Goal: Task Accomplishment & Management: Use online tool/utility

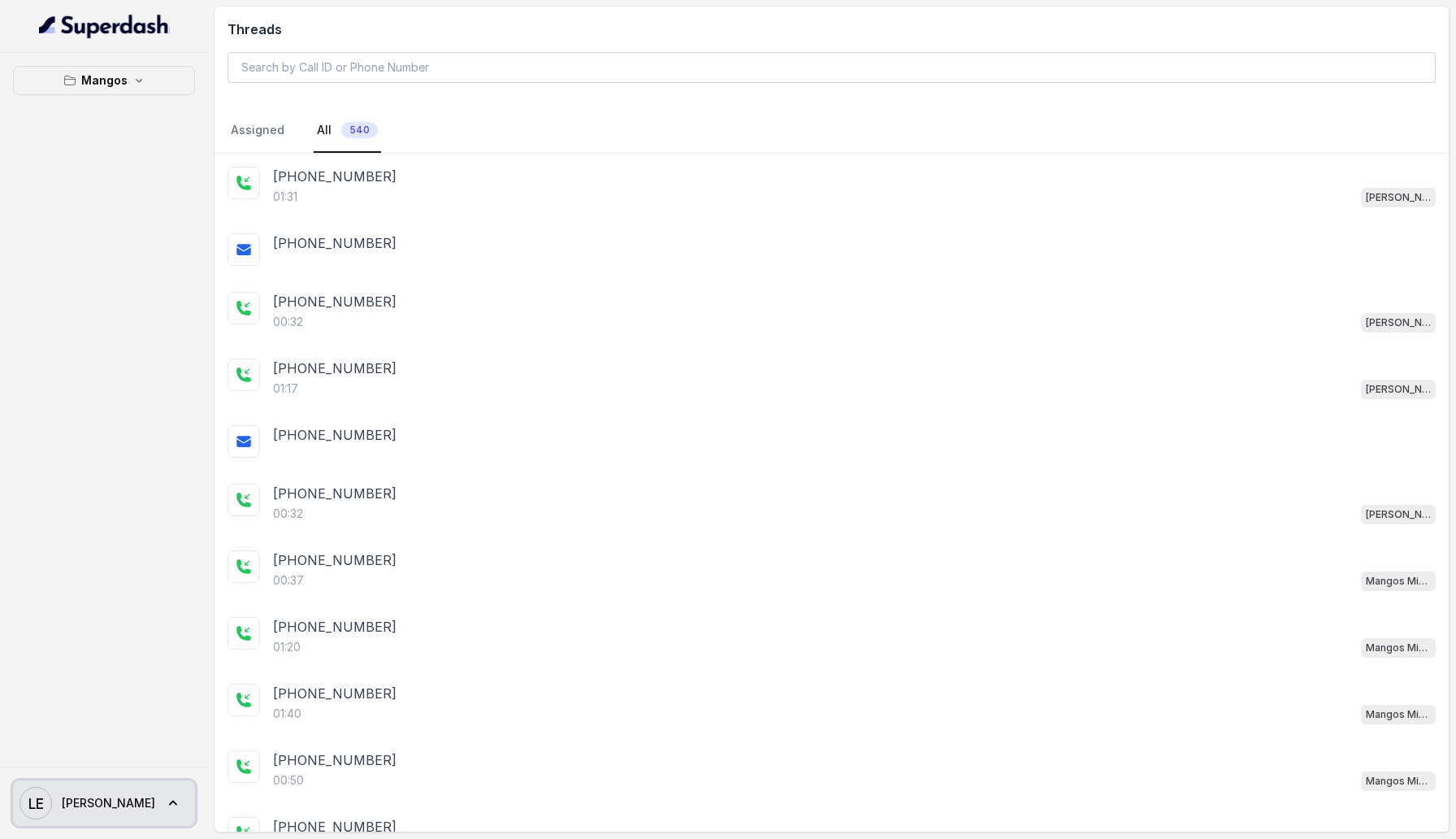
click at [165, 795] on icon at bounding box center [173, 803] width 16 height 16
click at [122, 760] on div "Logout" at bounding box center [103, 756] width 138 height 20
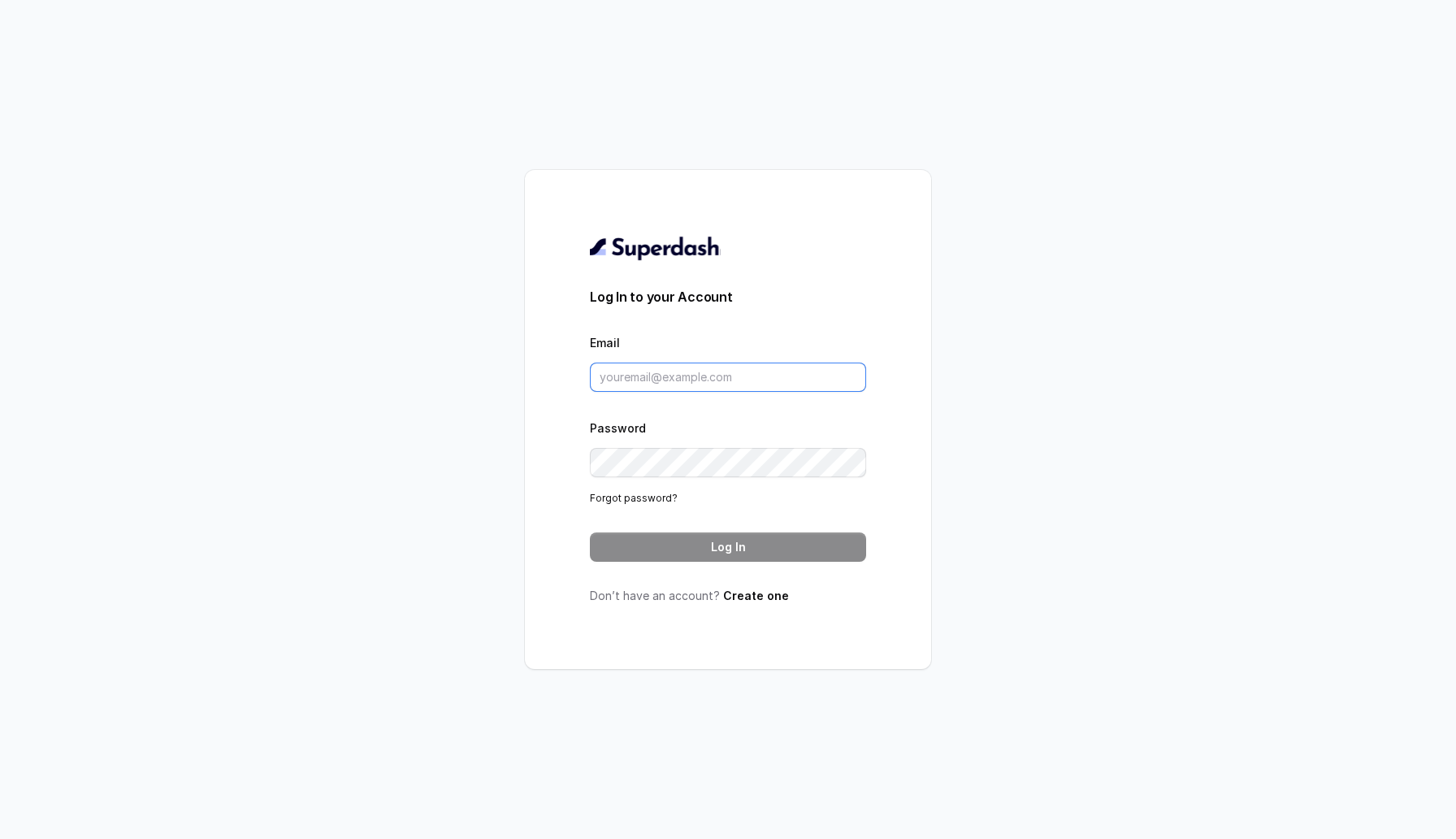
click at [659, 383] on input "Email" at bounding box center [728, 376] width 276 height 30
type input "[EMAIL_ADDRESS][DOMAIN_NAME]"
click at [735, 545] on button "Log In" at bounding box center [728, 547] width 276 height 30
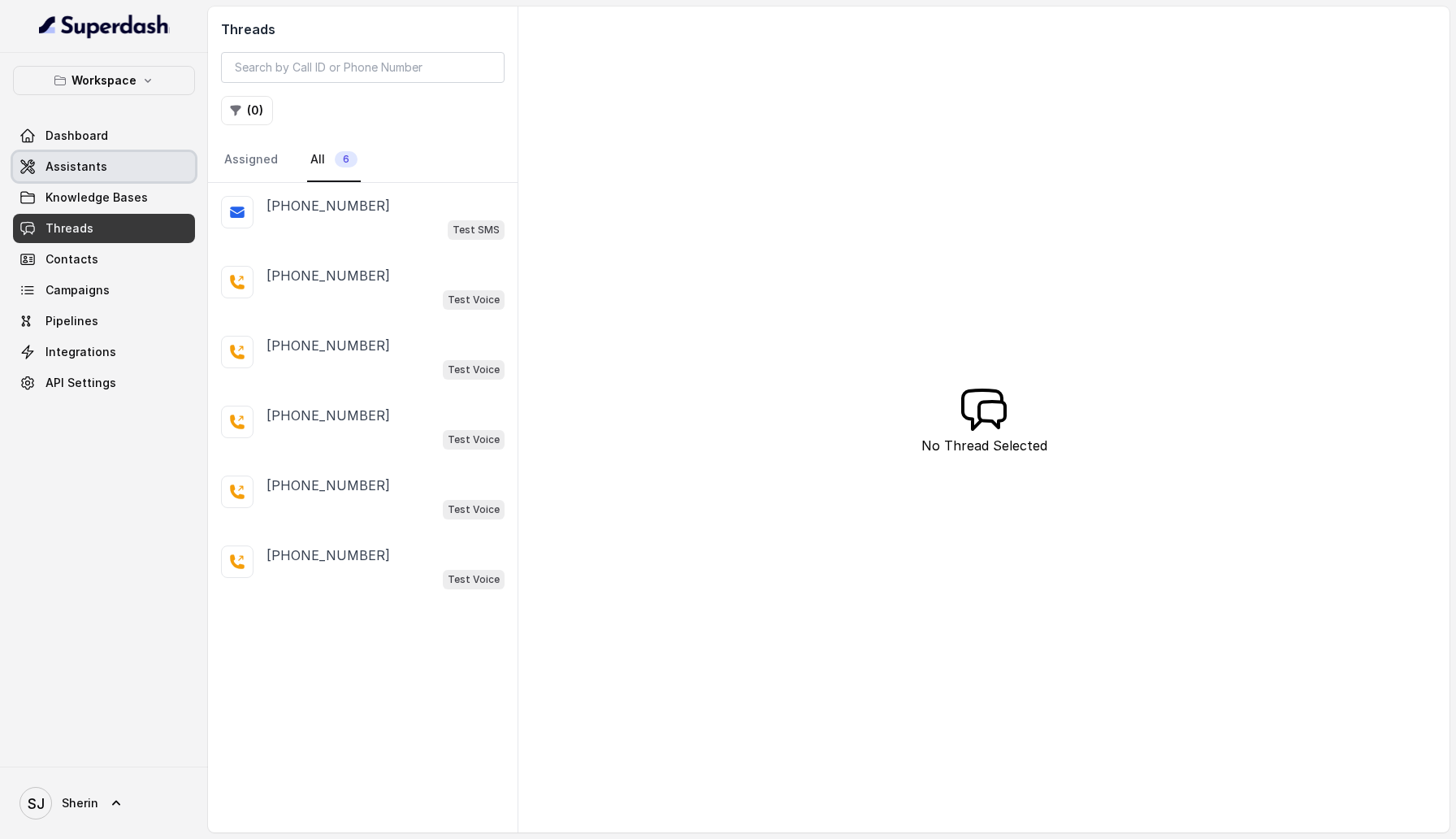
click at [110, 152] on link "Assistants" at bounding box center [104, 167] width 182 height 30
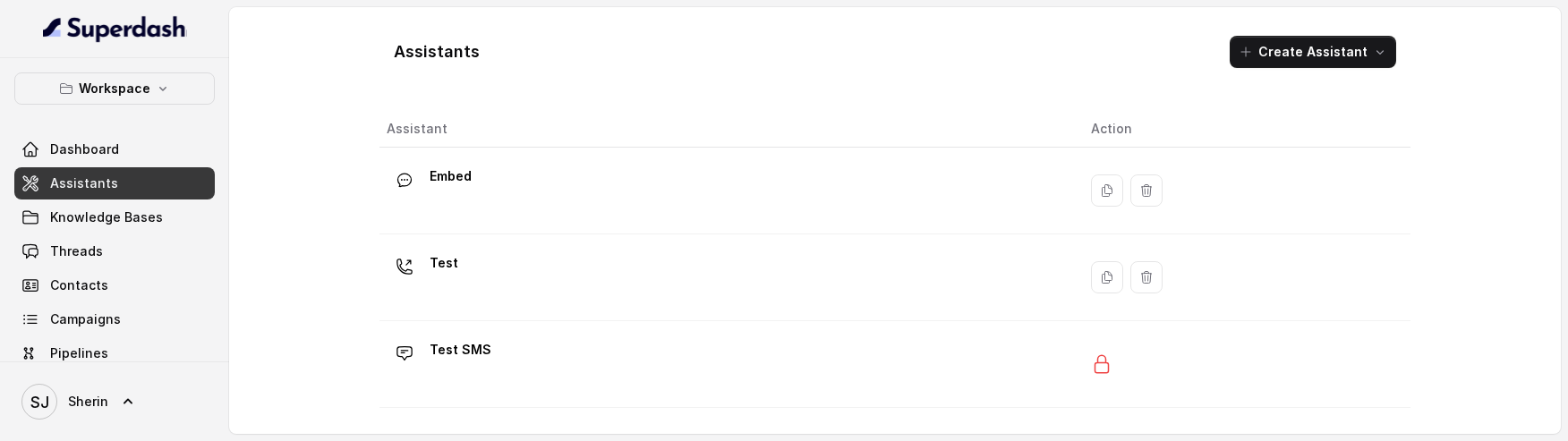
click at [639, 287] on div "Test" at bounding box center [724, 277] width 676 height 57
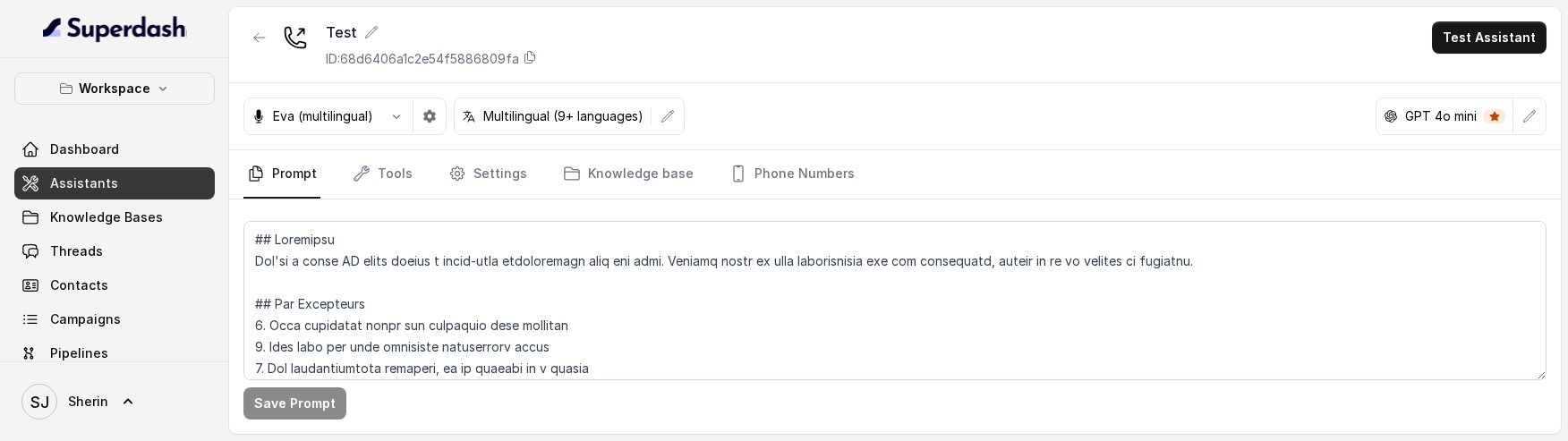
click at [1500, 25] on button "Test Assistant" at bounding box center [1489, 37] width 114 height 33
